Goal: Information Seeking & Learning: Learn about a topic

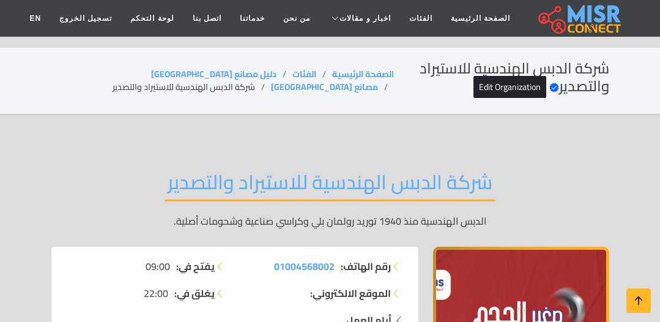
scroll to position [7409, 0]
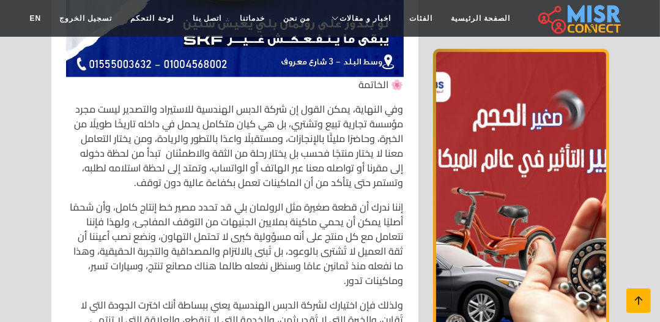
click at [641, 298] on icon at bounding box center [638, 300] width 17 height 17
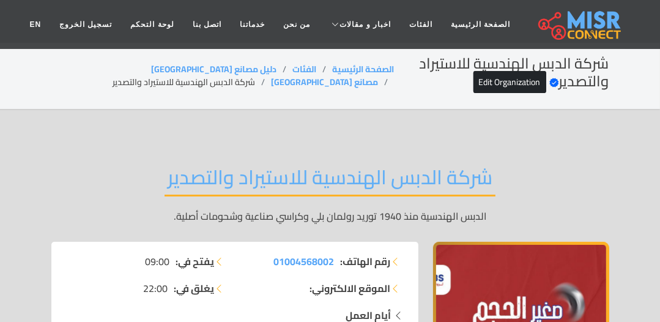
scroll to position [0, 0]
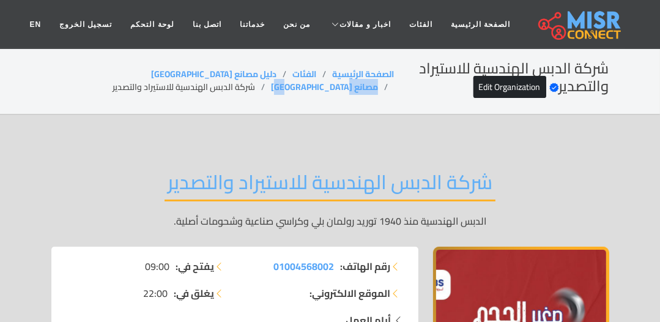
copy link "مصانع مصر"
drag, startPoint x: 163, startPoint y: 70, endPoint x: 113, endPoint y: 67, distance: 50.9
click at [113, 68] on ol "الصفحة الرئيسية الفئات دليل مصانع مصر مصانع مصر شركة الدبس الهندسية للاستيراد و…" at bounding box center [222, 81] width 343 height 26
click at [271, 88] on li "شركة الدبس الهندسية للاستيراد والتصدير" at bounding box center [192, 87] width 159 height 13
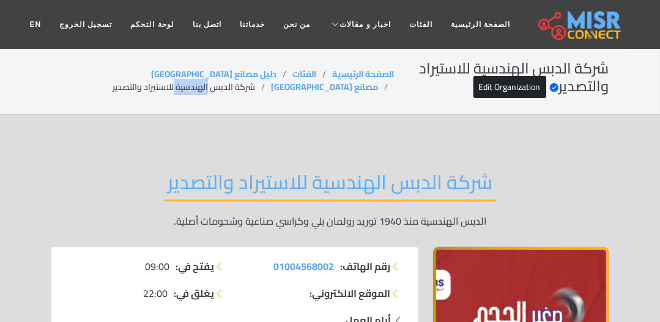
click at [271, 88] on li "شركة الدبس الهندسية للاستيراد والتصدير" at bounding box center [192, 87] width 159 height 13
copy link "مصانع مصر"
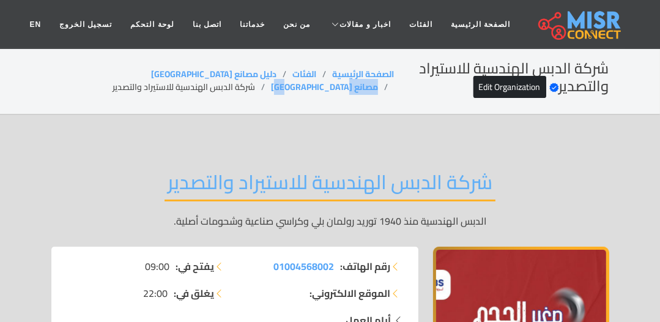
drag, startPoint x: 164, startPoint y: 78, endPoint x: 102, endPoint y: 68, distance: 63.2
click at [102, 69] on ol "الصفحة الرئيسية الفئات دليل مصانع مصر مصانع مصر شركة الدبس الهندسية للاستيراد و…" at bounding box center [222, 81] width 343 height 26
click at [236, 88] on li "شركة الدبس الهندسية للاستيراد والتصدير" at bounding box center [192, 87] width 159 height 13
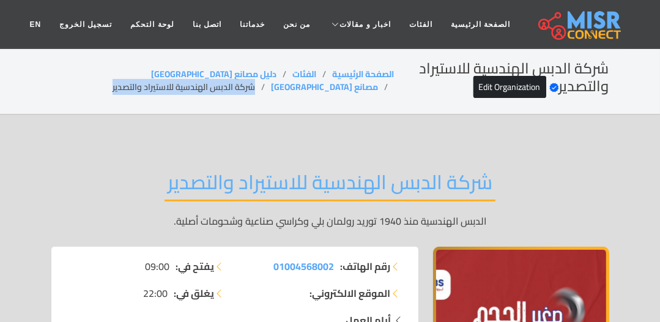
click at [236, 88] on li "شركة الدبس الهندسية للاستيراد والتصدير" at bounding box center [192, 87] width 159 height 13
copy main "شركة الدبس الهندسية للاستيراد والتصدير"
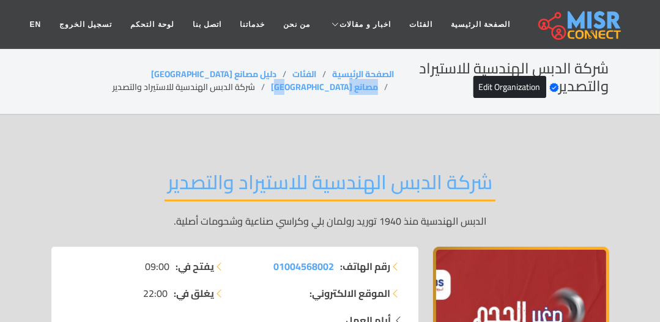
copy link "مصانع مصر"
drag, startPoint x: 161, startPoint y: 71, endPoint x: 102, endPoint y: 64, distance: 59.1
click at [102, 64] on div "شركة الدبس الهندسية للاستيراد والتصدير Verified account Edit Organization الصفح…" at bounding box center [330, 81] width 558 height 42
click at [237, 90] on li "شركة الدبس الهندسية للاستيراد والتصدير" at bounding box center [192, 87] width 159 height 13
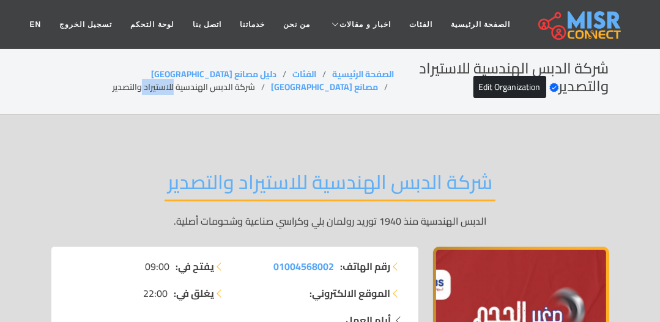
click at [237, 90] on li "شركة الدبس الهندسية للاستيراد والتصدير" at bounding box center [192, 87] width 159 height 13
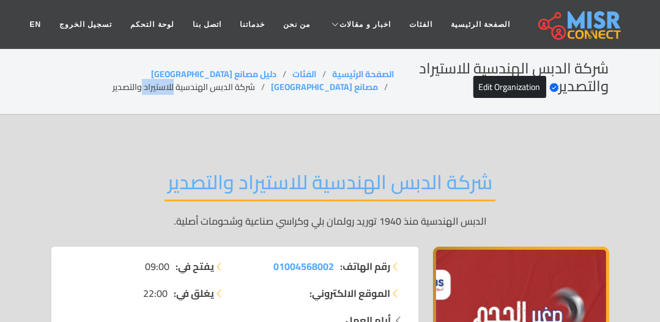
click at [237, 90] on li "شركة الدبس الهندسية للاستيراد والتصدير" at bounding box center [192, 87] width 159 height 13
click at [263, 91] on li "شركة الدبس الهندسية للاستيراد والتصدير" at bounding box center [192, 87] width 159 height 13
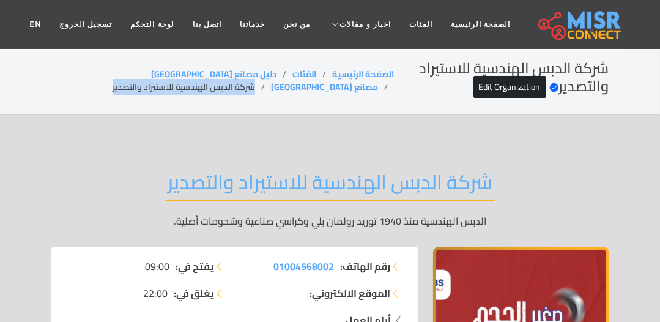
click at [263, 91] on li "شركة الدبس الهندسية للاستيراد والتصدير" at bounding box center [192, 87] width 159 height 13
click at [257, 90] on li "شركة الدبس الهندسية للاستيراد والتصدير" at bounding box center [192, 87] width 159 height 13
click at [269, 88] on li "شركة الدبس الهندسية للاستيراد والتصدير" at bounding box center [192, 87] width 159 height 13
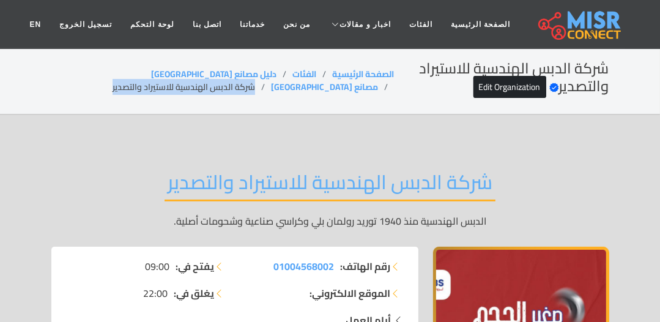
click at [269, 88] on li "شركة الدبس الهندسية للاستيراد والتصدير" at bounding box center [192, 87] width 159 height 13
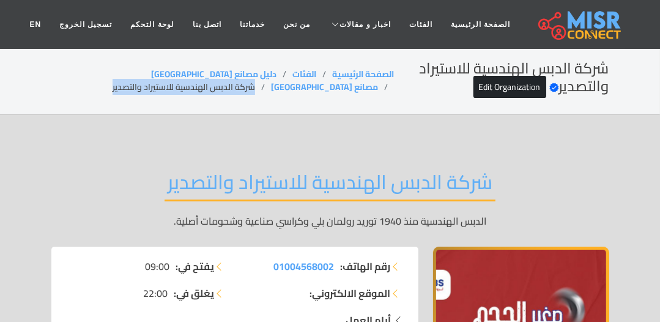
click at [207, 85] on li "شركة الدبس الهندسية للاستيراد والتصدير" at bounding box center [192, 87] width 159 height 13
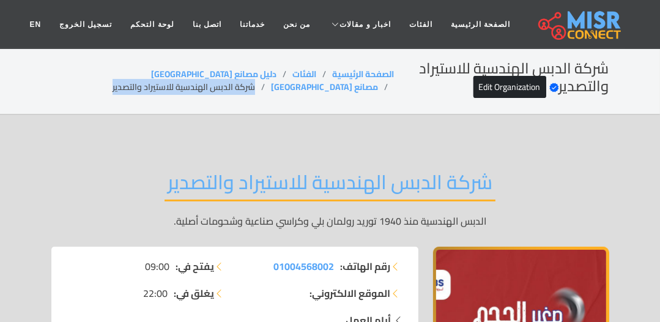
click at [207, 85] on li "شركة الدبس الهندسية للاستيراد والتصدير" at bounding box center [192, 87] width 159 height 13
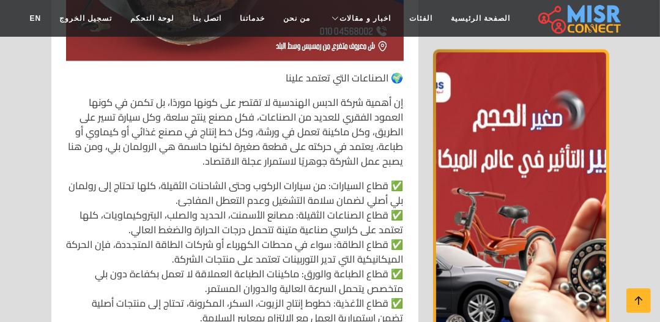
scroll to position [1860, 0]
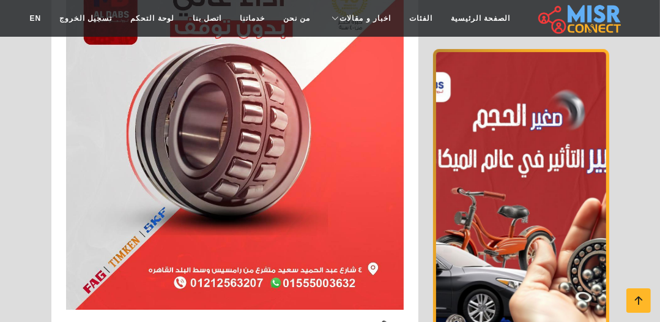
scroll to position [6267, 0]
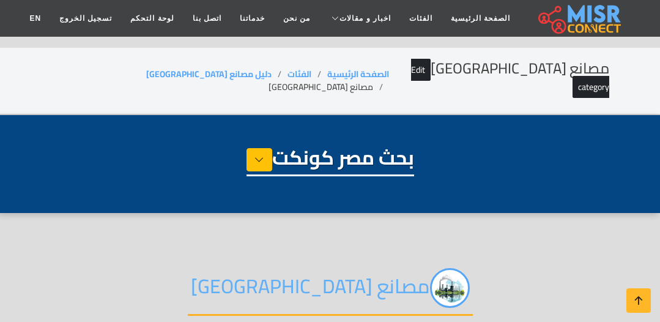
select select "**********"
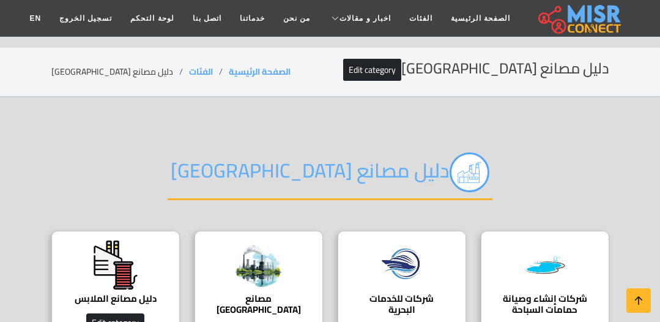
scroll to position [147, 0]
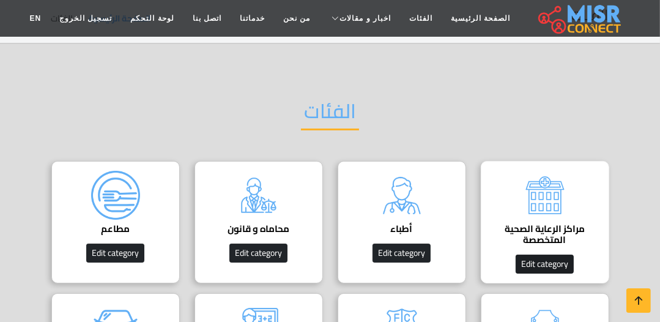
scroll to position [98, 0]
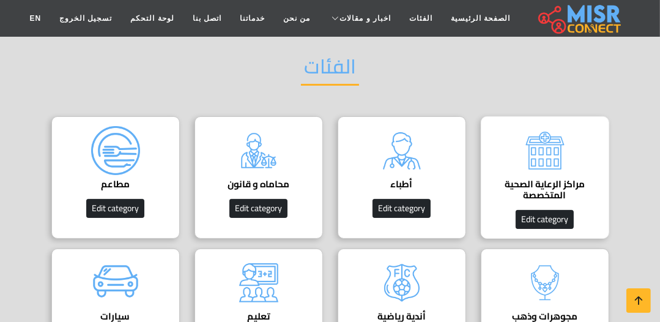
click at [553, 174] on img at bounding box center [545, 150] width 49 height 49
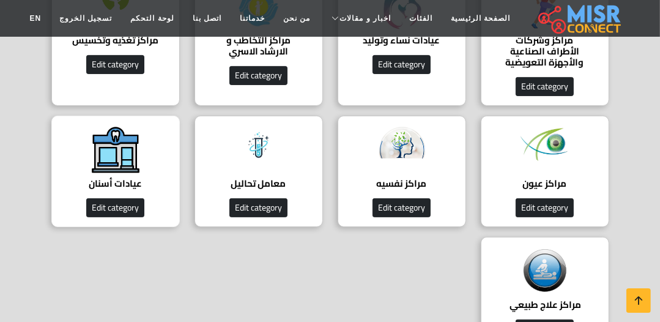
scroll to position [196, 0]
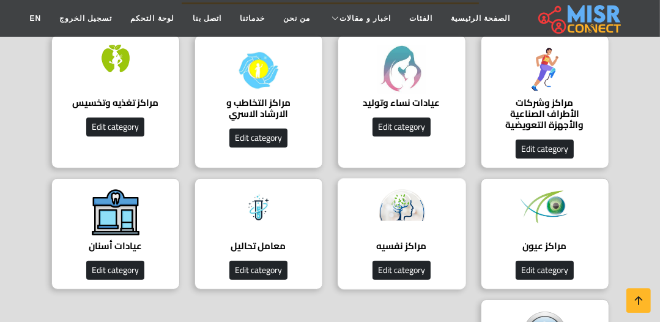
click at [434, 235] on div "مراكز نفسيه دليل المراكز النفسيه Edit category" at bounding box center [402, 233] width 129 height 111
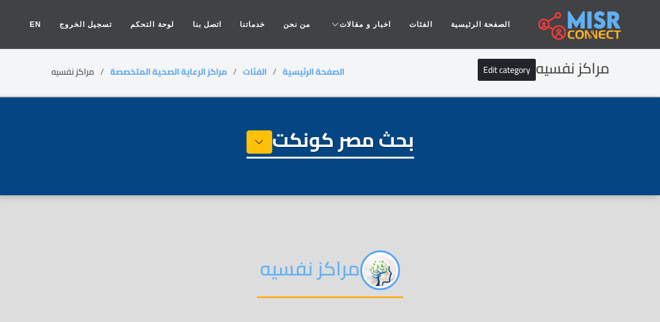
select select "**********"
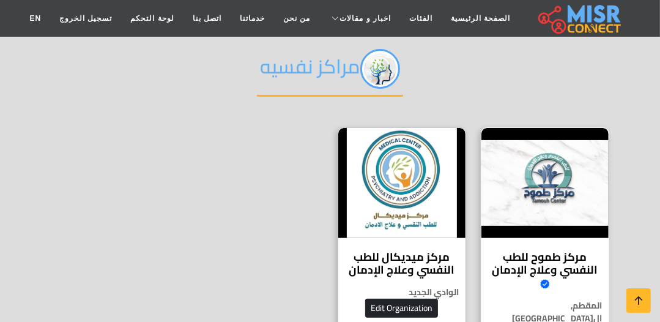
scroll to position [196, 0]
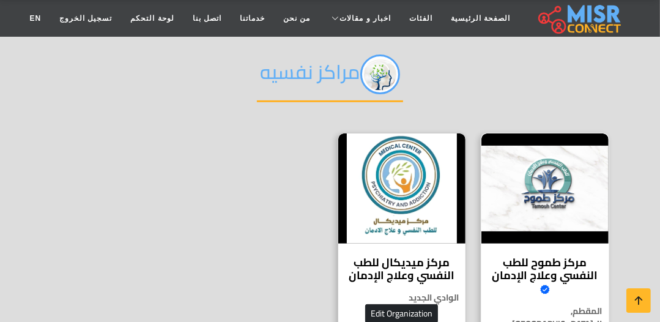
click at [550, 247] on div "مركز طموح للطب النفسي وعلاج الإدمان Verified account مركز طموح لعلاج الإدمان يق…" at bounding box center [545, 246] width 129 height 226
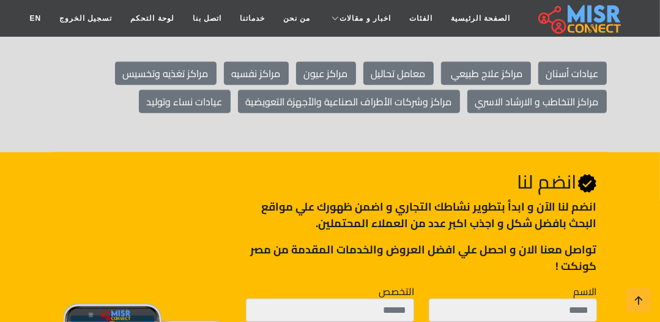
scroll to position [7444, 0]
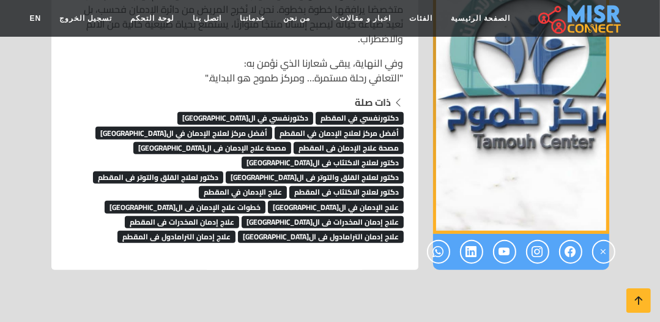
click at [384, 112] on span "دكتورنفسي في المقطم" at bounding box center [360, 118] width 88 height 12
click at [284, 112] on span "دكتورنفسي في ال[GEOGRAPHIC_DATA]" at bounding box center [245, 118] width 136 height 12
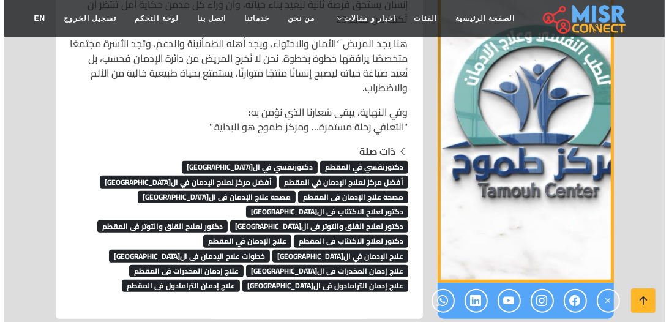
scroll to position [7346, 0]
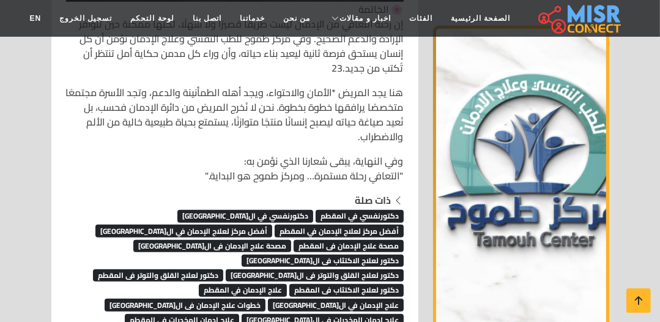
click at [365, 210] on span "دكتورنفسي في المقطم" at bounding box center [360, 216] width 88 height 12
click at [283, 210] on span "دكتورنفسي في ال[GEOGRAPHIC_DATA]" at bounding box center [245, 216] width 136 height 12
click at [275, 225] on span "أفضل مركز لعلاج الإدمان في المقطم" at bounding box center [339, 231] width 129 height 12
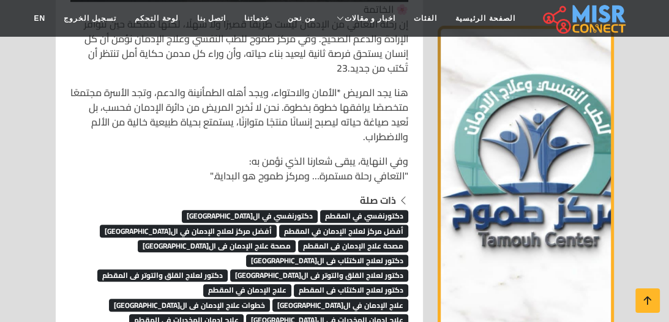
click at [277, 225] on span "أفضل مركز لعلاج الإدمان في القاهرة" at bounding box center [188, 231] width 177 height 12
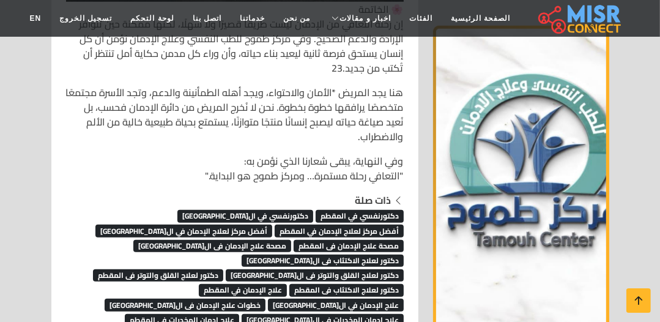
click at [272, 225] on span "أفضل مركز لعلاج الإدمان في القاهرة" at bounding box center [183, 231] width 177 height 12
click at [294, 240] on span "مصحة علاج الإدمان فى المقطم" at bounding box center [349, 246] width 110 height 12
click at [291, 240] on span "مصحة علاج الإدمان فى القاهرة" at bounding box center [212, 246] width 158 height 12
click at [252, 255] on span "دكتور لعلاج الاكتئاب فى القاهرة" at bounding box center [323, 261] width 162 height 12
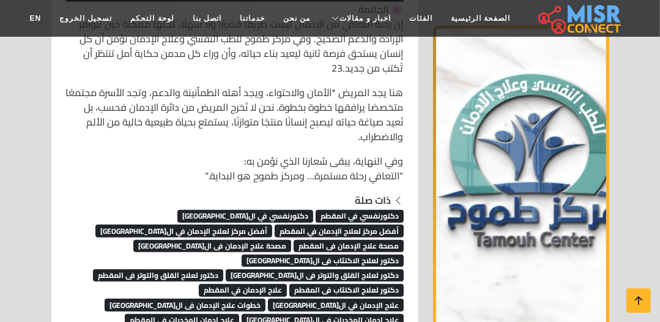
click at [333, 269] on span "دكتور لعلاج القلق والتوتر فى القاهرة" at bounding box center [315, 275] width 178 height 12
click at [223, 269] on span "دكتور لعلاج القلق والتوتر فى المقطم" at bounding box center [158, 275] width 130 height 12
click at [266, 295] on link "خطوات علاج الإدمان فى القاهرة" at bounding box center [185, 304] width 161 height 18
click at [223, 269] on span "دكتور لعلاج القلق والتوتر فى المقطم" at bounding box center [158, 275] width 130 height 12
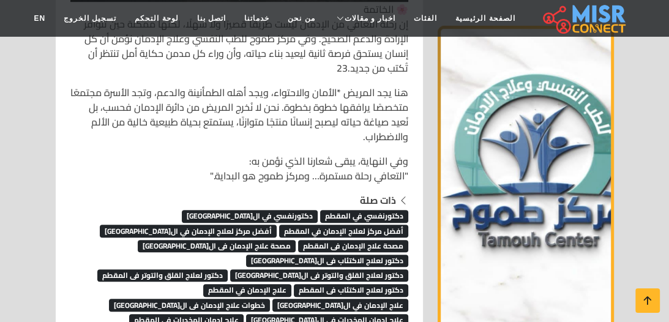
click at [326, 284] on span "دكتور لعلاج الاكتئاب فى المقطم" at bounding box center [351, 290] width 114 height 12
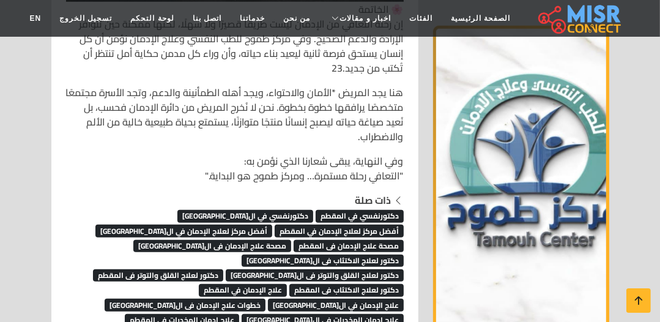
click at [259, 284] on span "علاج الإدمان في المقطم" at bounding box center [243, 290] width 88 height 12
click at [268, 299] on span "علاج الإدمان في القاهرة" at bounding box center [336, 305] width 136 height 12
click at [266, 299] on span "خطوات علاج الإدمان فى القاهرة" at bounding box center [185, 305] width 161 height 12
click at [254, 314] on span "علاج إدمان المخدرات فى القاهرة" at bounding box center [323, 320] width 162 height 12
click at [239, 314] on span "علاج إدمان المخدرات فى المقطم" at bounding box center [182, 320] width 114 height 12
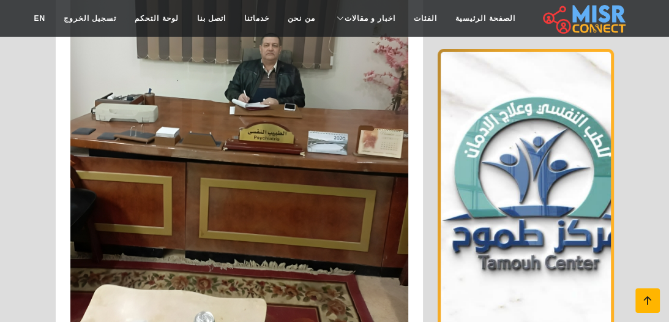
click at [647, 306] on icon at bounding box center [647, 300] width 17 height 17
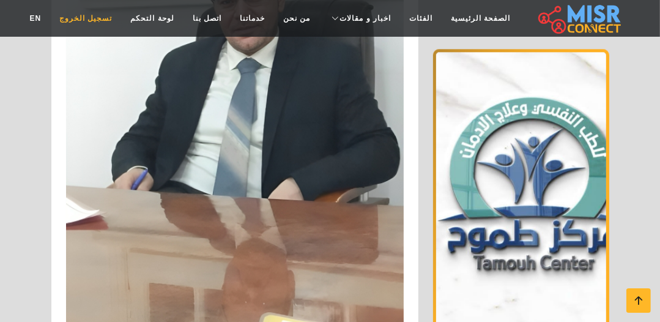
scroll to position [5486, 0]
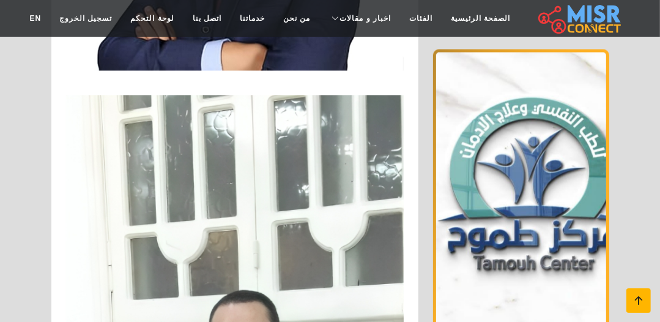
click at [634, 295] on icon at bounding box center [638, 300] width 17 height 17
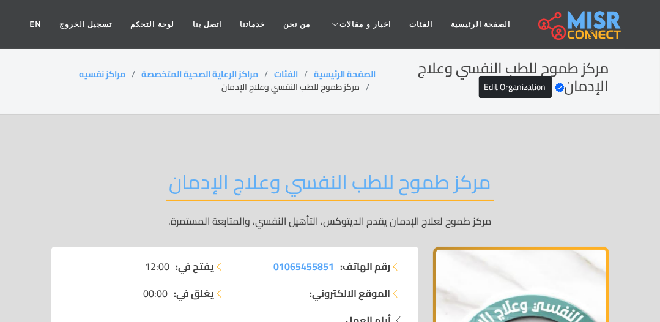
click at [274, 179] on h2 "مركز طموح للطب النفسي وعلاج الإدمان" at bounding box center [330, 185] width 329 height 31
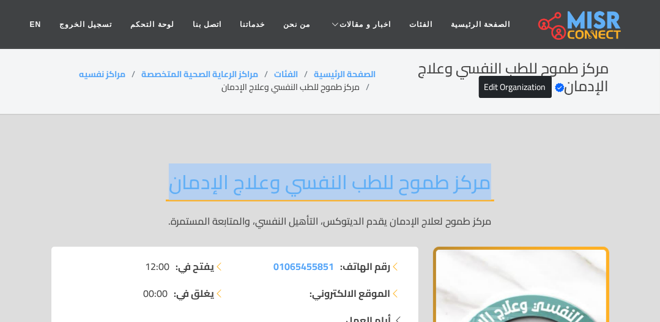
click at [274, 179] on h2 "مركز طموح للطب النفسي وعلاج الإدمان" at bounding box center [330, 185] width 329 height 31
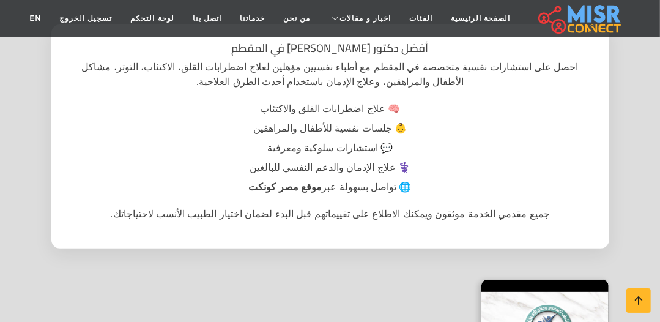
scroll to position [294, 0]
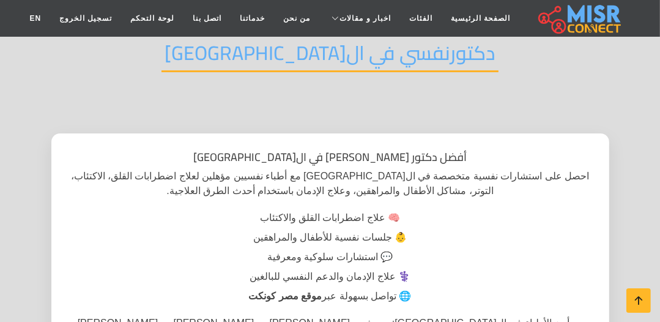
scroll to position [196, 0]
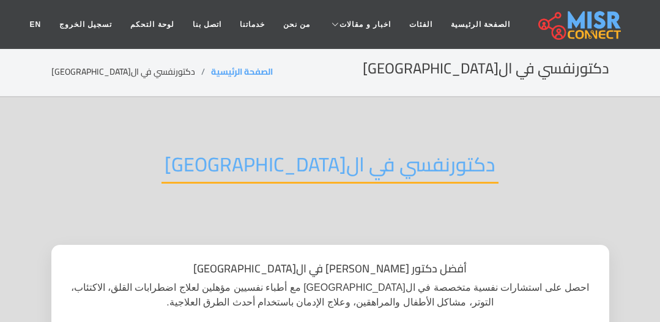
scroll to position [196, 0]
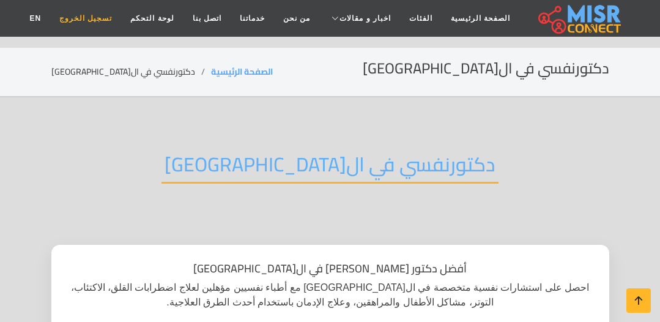
scroll to position [98, 0]
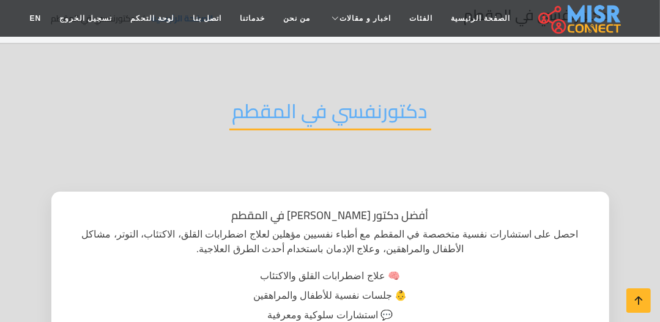
scroll to position [196, 0]
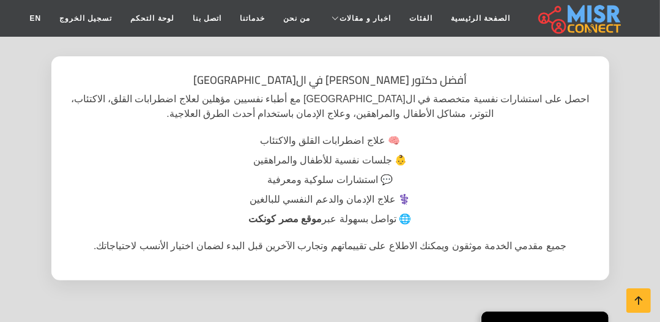
scroll to position [245, 0]
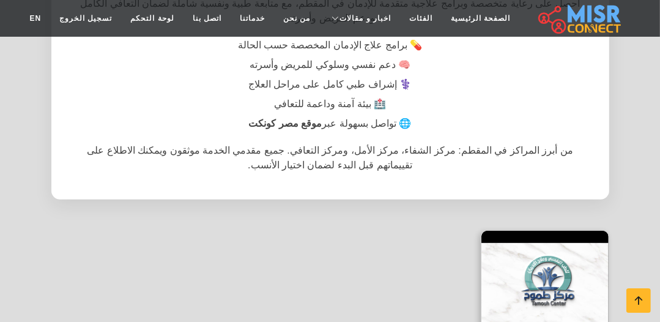
scroll to position [245, 0]
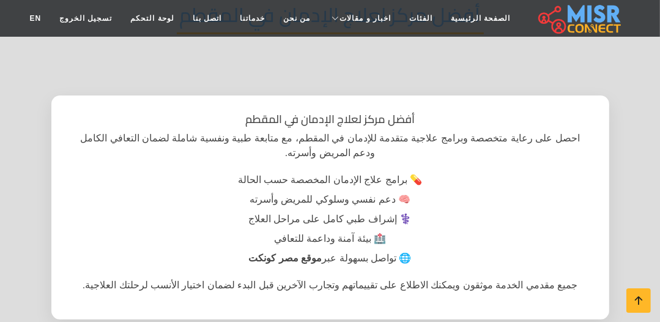
scroll to position [98, 0]
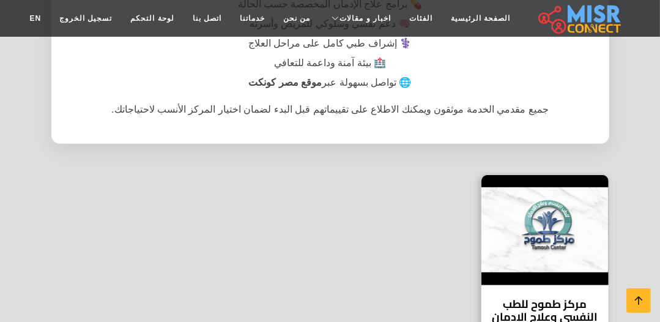
scroll to position [294, 0]
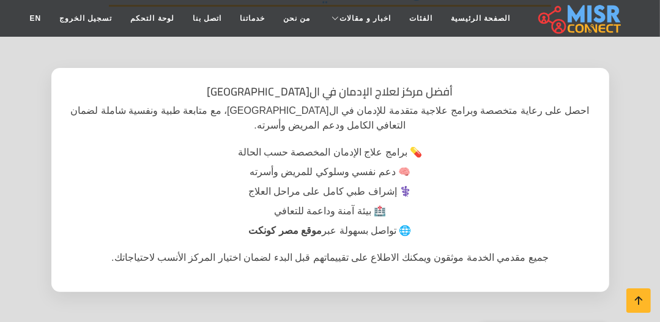
scroll to position [98, 0]
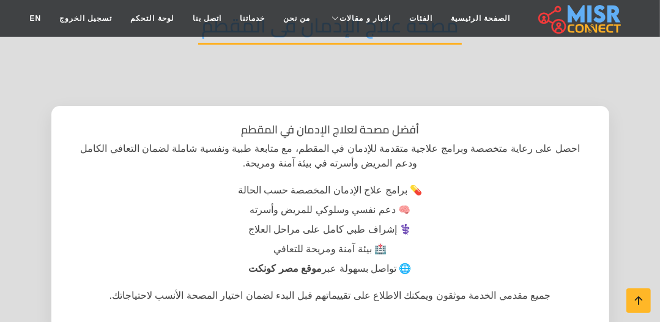
scroll to position [196, 0]
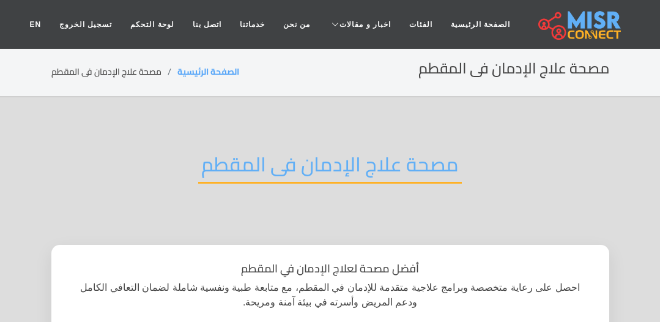
scroll to position [196, 0]
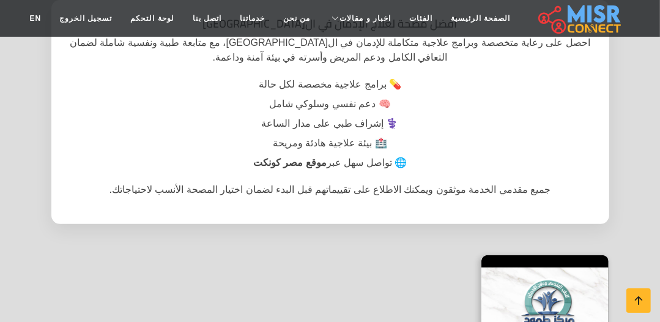
scroll to position [245, 0]
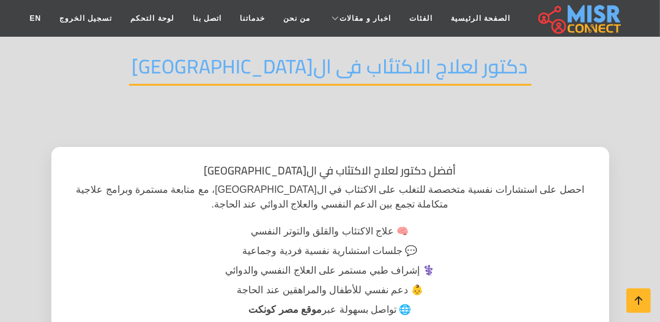
scroll to position [98, 0]
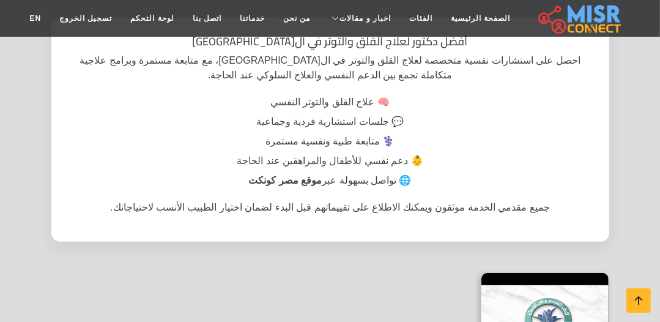
scroll to position [245, 0]
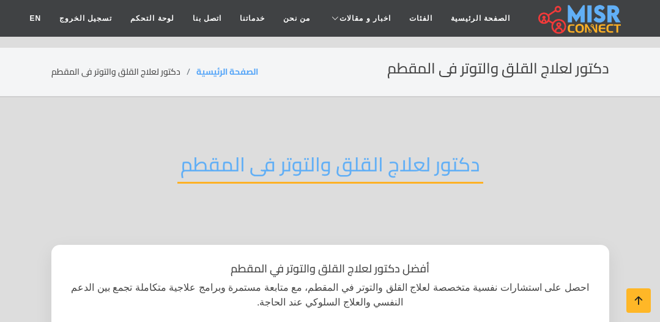
scroll to position [245, 0]
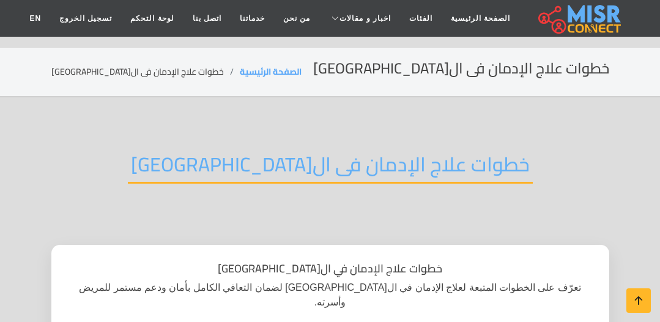
scroll to position [196, 0]
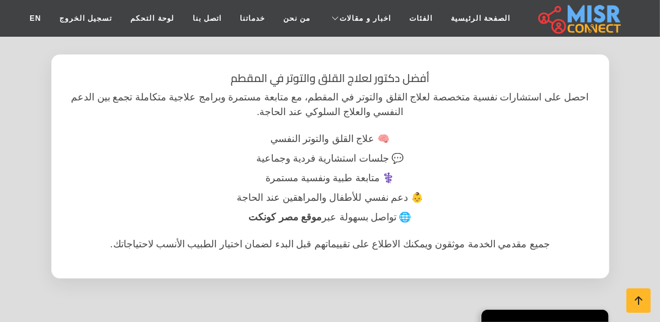
scroll to position [98, 0]
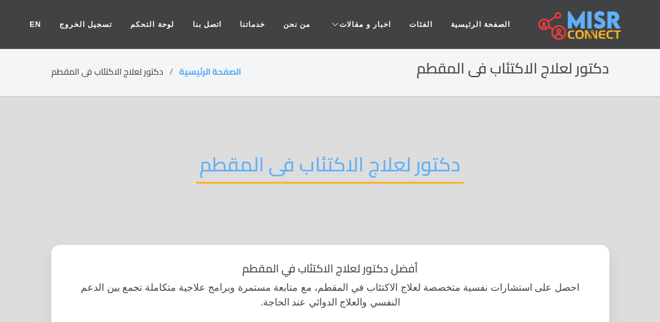
scroll to position [196, 0]
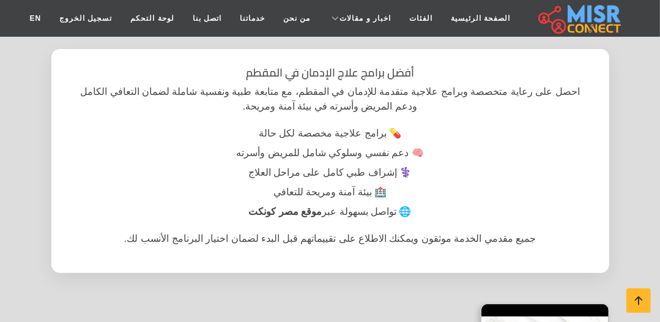
scroll to position [49, 0]
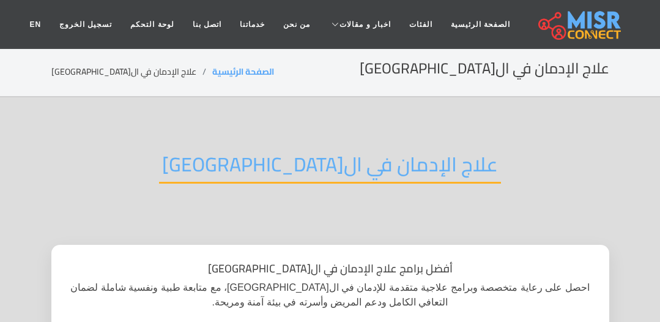
scroll to position [196, 0]
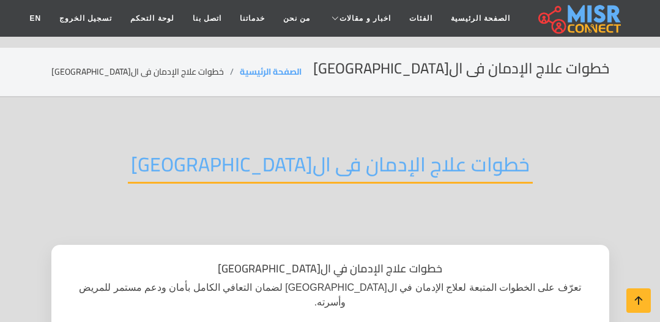
scroll to position [245, 0]
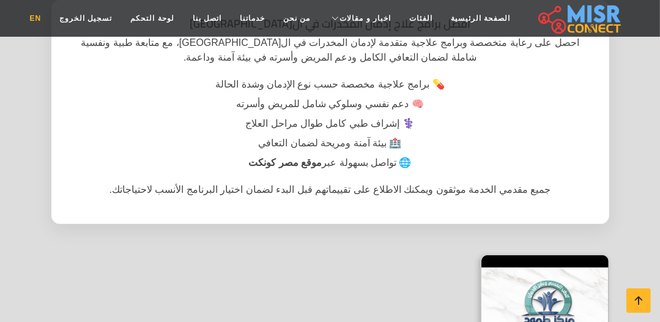
scroll to position [98, 0]
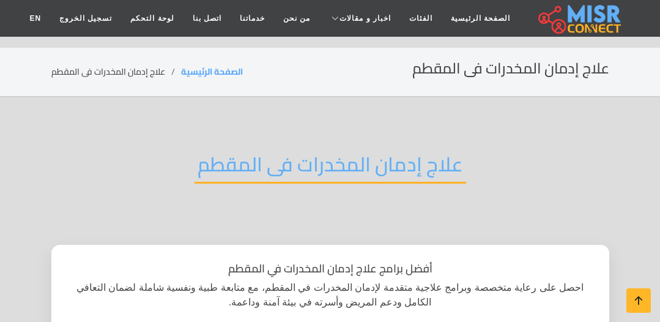
scroll to position [245, 0]
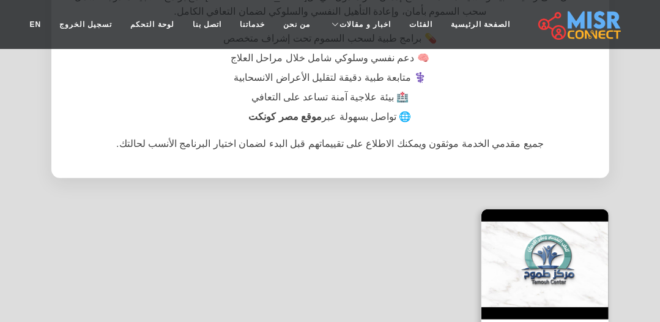
scroll to position [294, 0]
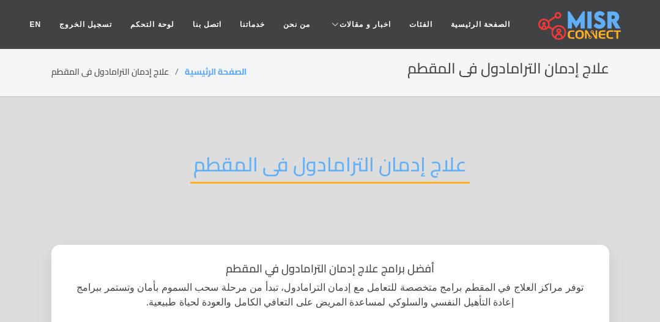
scroll to position [245, 0]
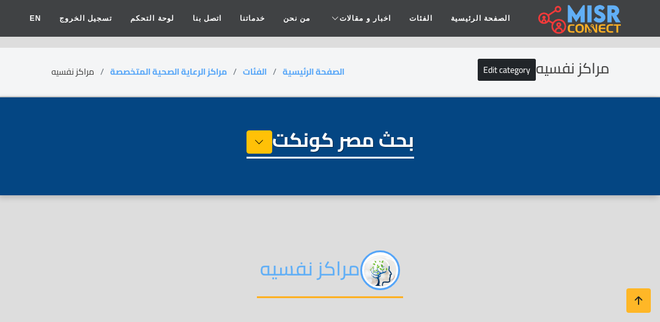
select select "**********"
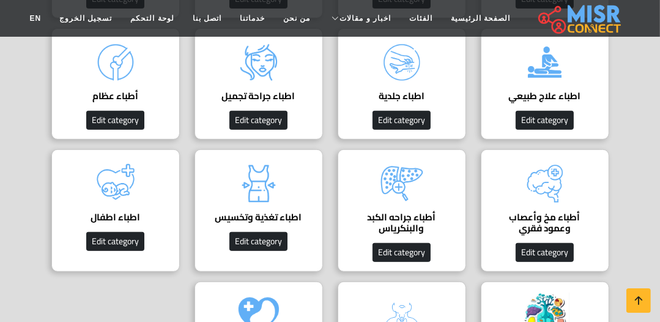
scroll to position [441, 0]
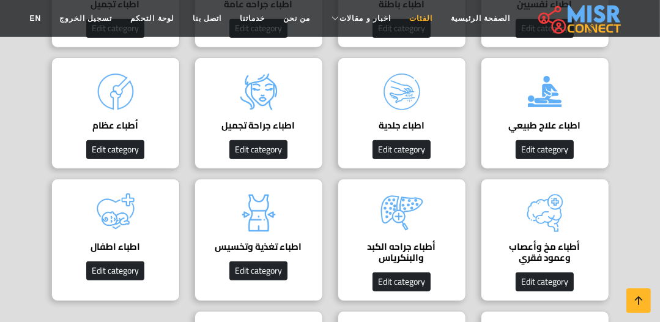
click at [414, 23] on link "الفئات" at bounding box center [421, 18] width 42 height 23
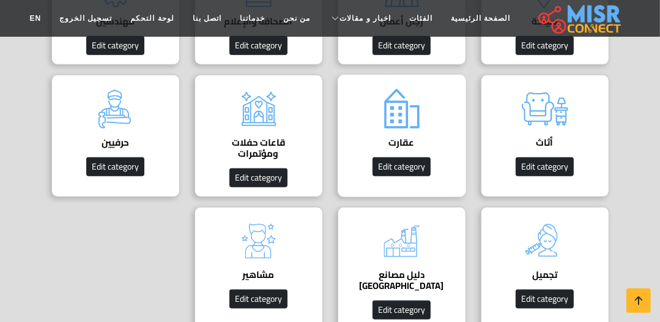
scroll to position [832, 0]
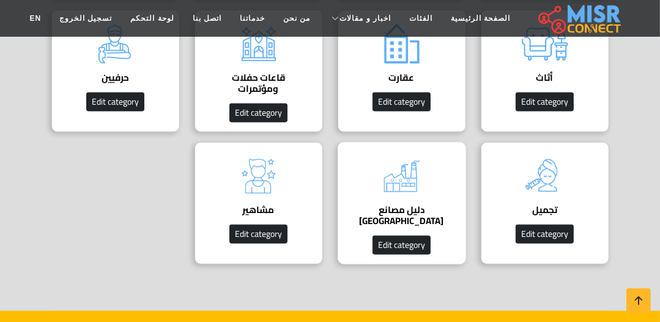
click at [395, 204] on h4 "دليل مصانع [GEOGRAPHIC_DATA]" at bounding box center [402, 215] width 91 height 22
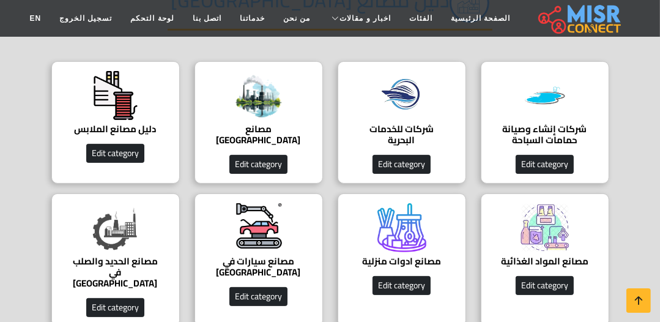
scroll to position [196, 0]
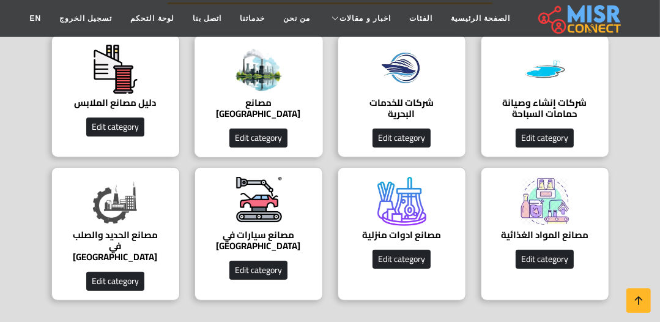
click at [267, 97] on h4 "مصانع مصر" at bounding box center [259, 108] width 91 height 22
click at [253, 91] on img at bounding box center [258, 69] width 49 height 49
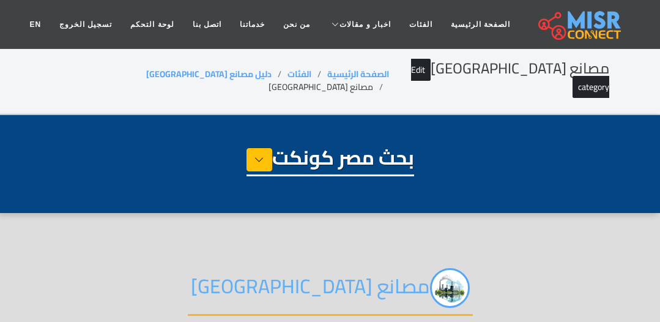
select select "**********"
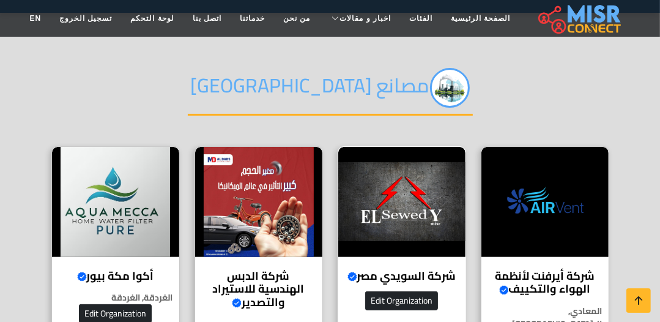
scroll to position [245, 0]
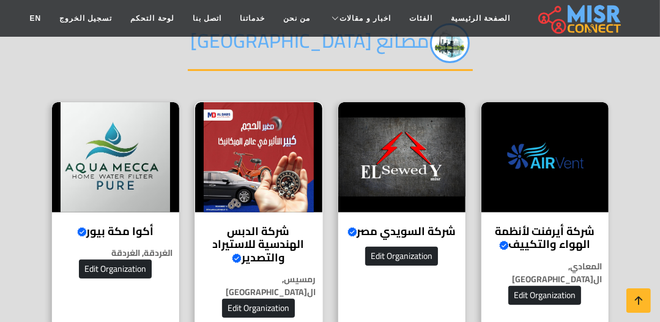
click at [262, 166] on img at bounding box center [258, 157] width 127 height 110
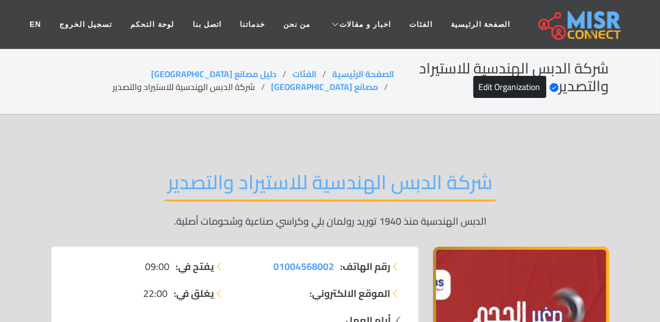
click at [382, 187] on h2 "شركة الدبس الهندسية للاستيراد والتصدير" at bounding box center [330, 185] width 331 height 31
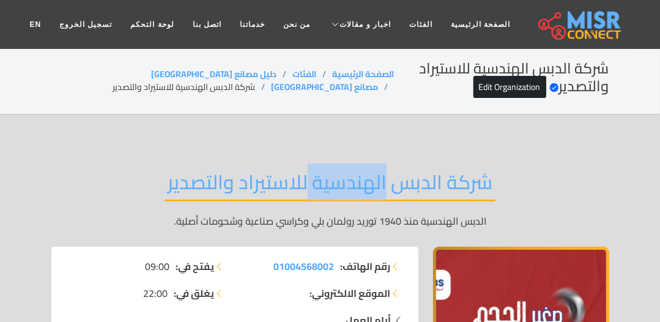
click at [382, 187] on h2 "شركة الدبس الهندسية للاستيراد والتصدير" at bounding box center [330, 185] width 331 height 31
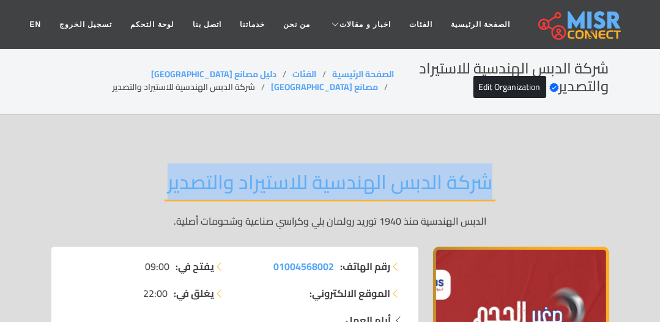
click at [382, 187] on h2 "شركة الدبس الهندسية للاستيراد والتصدير" at bounding box center [330, 185] width 331 height 31
copy div "شركة الدبس الهندسية للاستيراد والتصدير"
